Goal: Navigation & Orientation: Find specific page/section

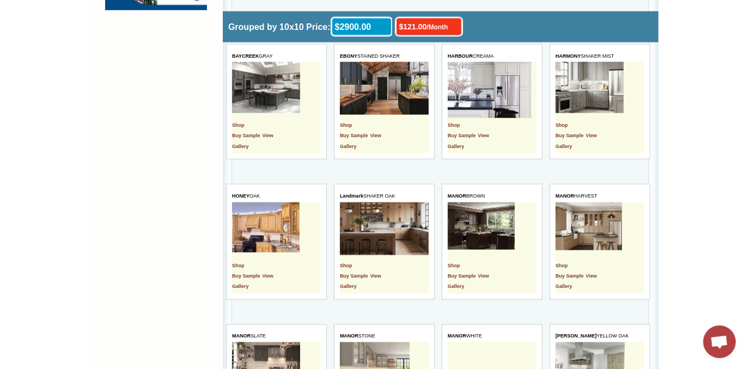
scroll to position [1090, 0]
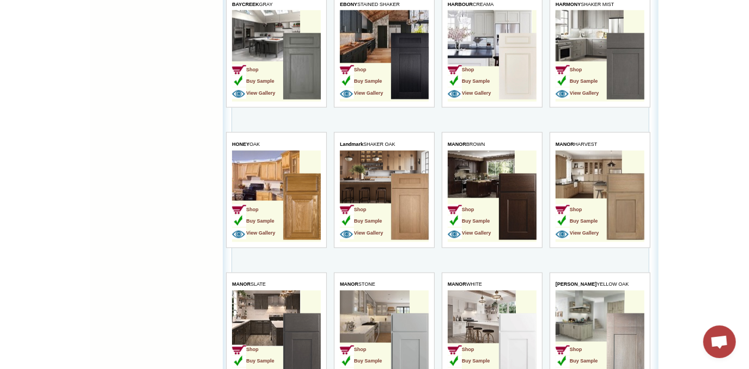
click at [488, 189] on td "Shop Buy Sample View Gallery" at bounding box center [472, 208] width 51 height 69
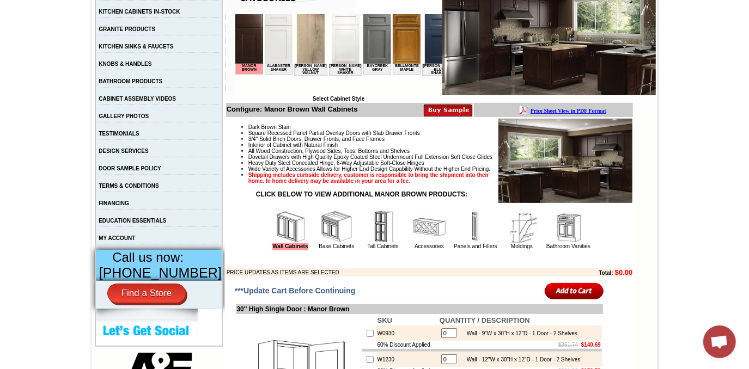
scroll to position [247, 0]
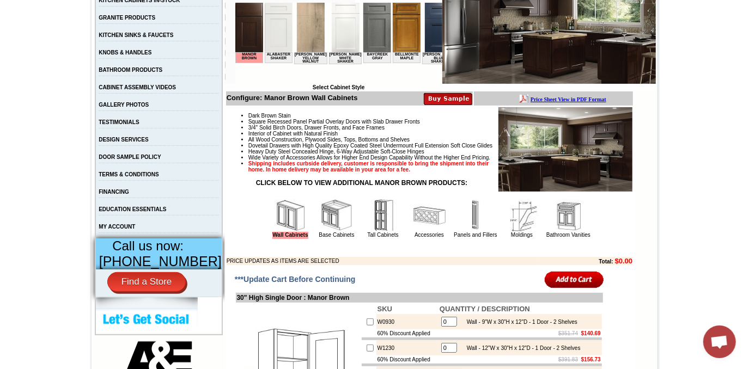
click at [559, 232] on img at bounding box center [568, 215] width 33 height 33
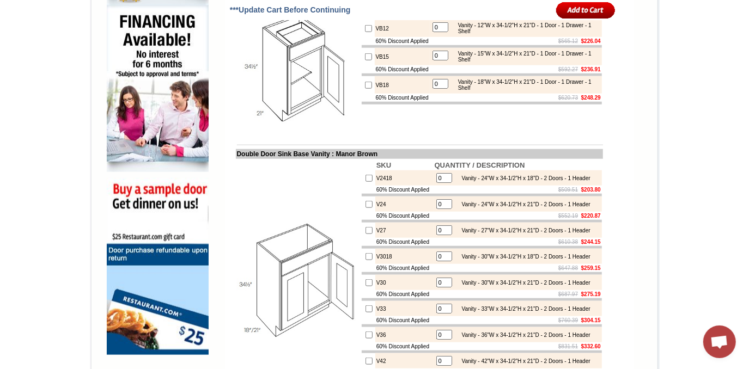
scroll to position [743, 0]
